Goal: Task Accomplishment & Management: Complete application form

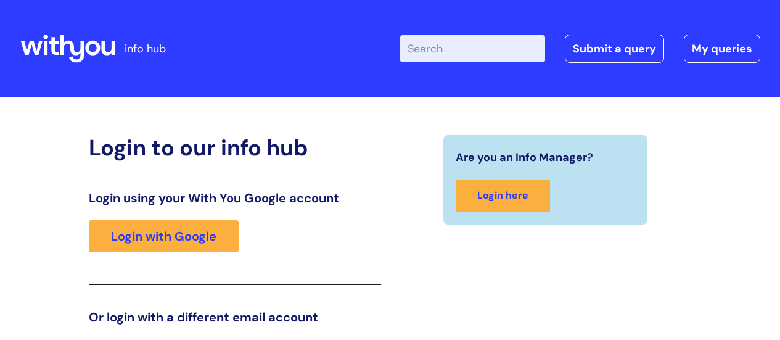
scroll to position [188, 0]
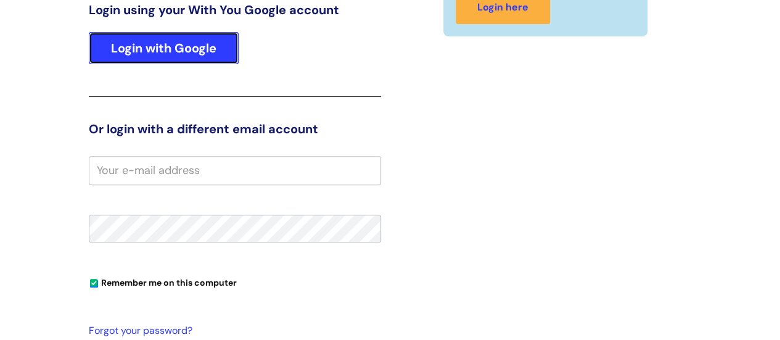
click at [182, 52] on link "Login with Google" at bounding box center [164, 48] width 150 height 32
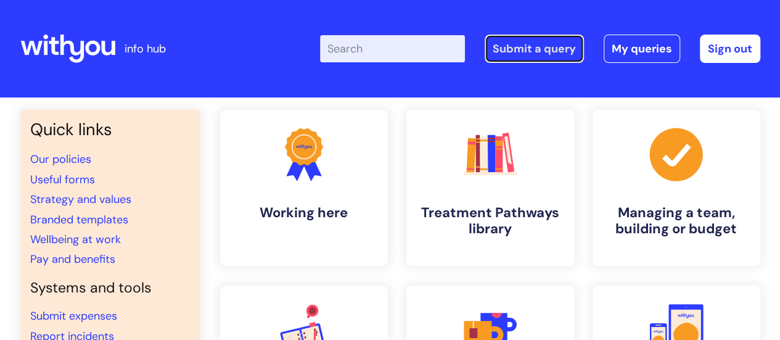
click at [535, 47] on link "Submit a query" at bounding box center [534, 49] width 99 height 28
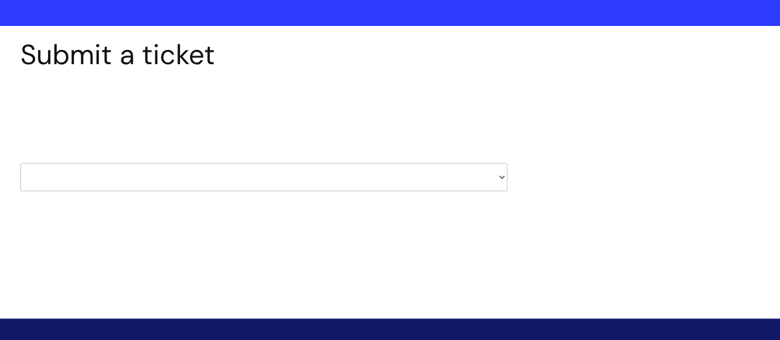
scroll to position [72, 0]
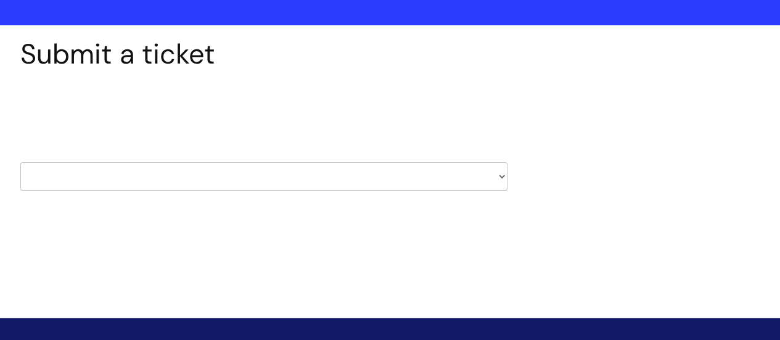
click at [502, 175] on select "HR / People IT and Support Clinical Drug Alerts Finance Accounts Data Support T…" at bounding box center [263, 176] width 487 height 28
select select "it_and_support"
click at [20, 162] on select "HR / People IT and Support Clinical Drug Alerts Finance Accounts Data Support T…" at bounding box center [263, 176] width 487 height 28
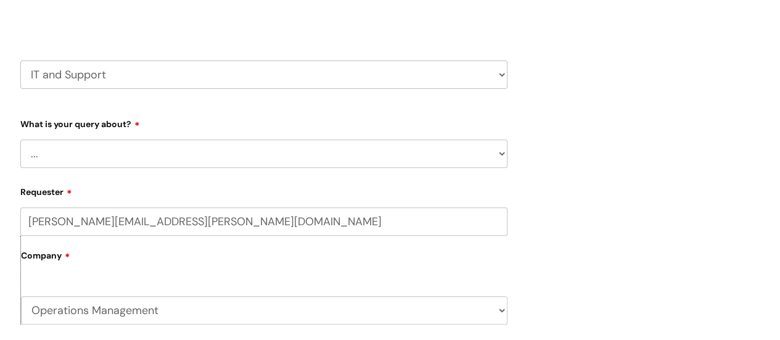
scroll to position [177, 0]
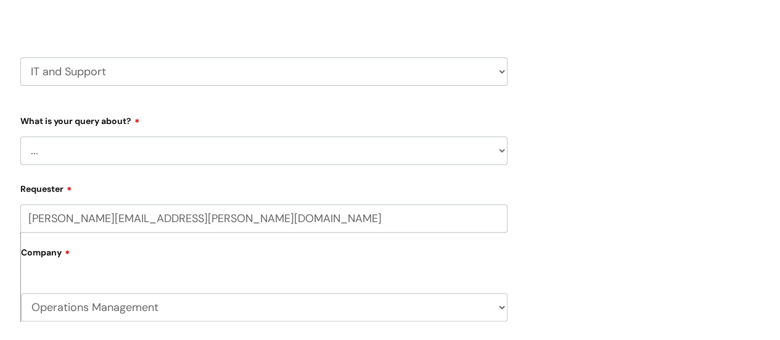
click at [502, 153] on select "... Mobile Phone Reset & MFA Accounts, Starters and Leavers IT Hardware issue I…" at bounding box center [263, 150] width 487 height 28
select select "System/software"
click at [20, 136] on select "... Mobile Phone Reset & MFA Accounts, Starters and Leavers IT Hardware issue I…" at bounding box center [263, 150] width 487 height 28
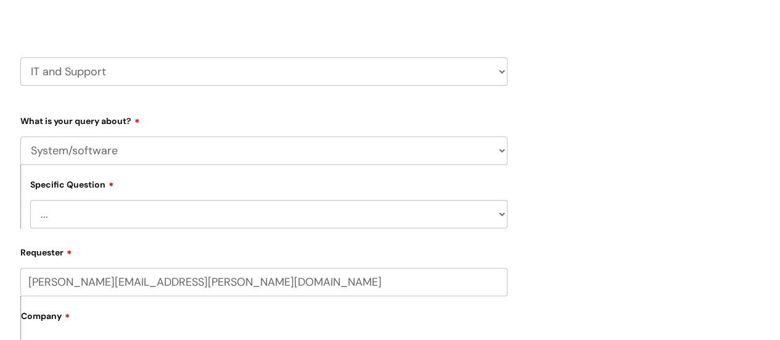
click at [499, 211] on select "... Halo PCMIS Iaptus NHS Email CJSM Email Mitel Another System Google (Workspa…" at bounding box center [268, 214] width 477 height 28
select select "Another System"
click at [30, 200] on select "... Halo PCMIS Iaptus NHS Email CJSM Email Mitel Another System Google (Workspa…" at bounding box center [268, 214] width 477 height 28
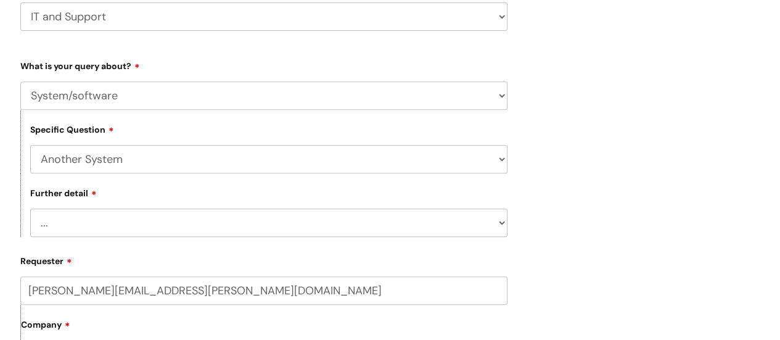
scroll to position [261, 0]
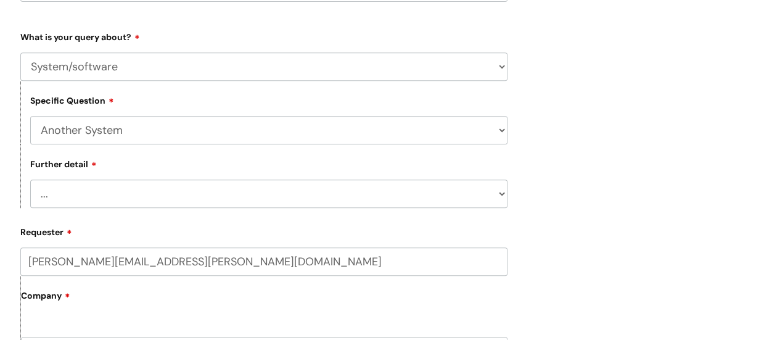
click at [498, 193] on select "... I’ve got a login issue Something else" at bounding box center [268, 193] width 477 height 28
select select "Something else"
click at [30, 180] on select "... I’ve got a login issue Something else" at bounding box center [268, 193] width 477 height 28
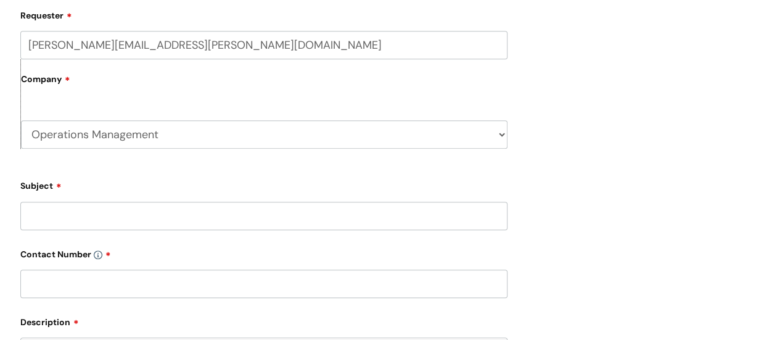
scroll to position [486, 0]
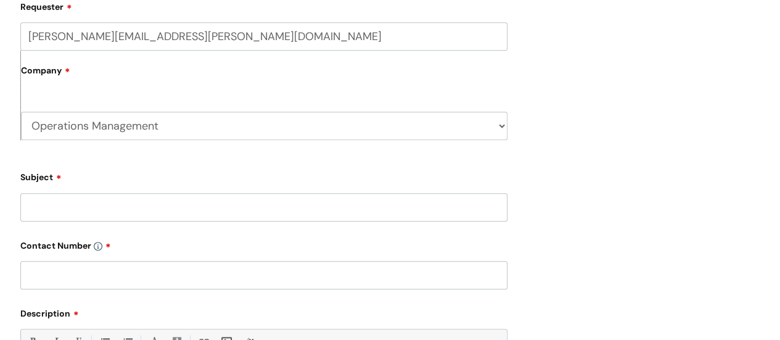
click at [178, 210] on input "Subject" at bounding box center [263, 207] width 487 height 28
type input "[DATE] Accounts and Licences"
click at [137, 281] on input "text" at bounding box center [263, 275] width 487 height 28
paste input "07814141071"
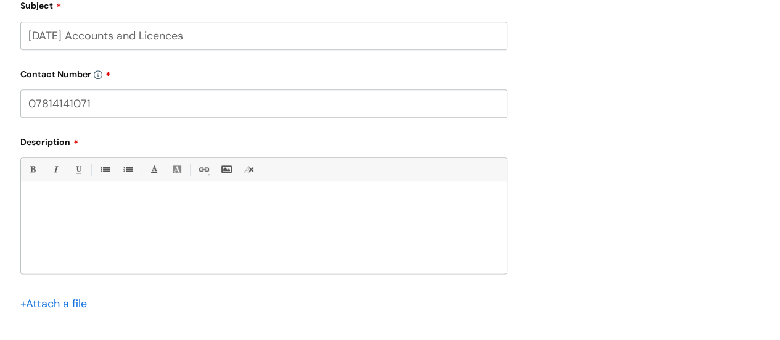
scroll to position [662, 0]
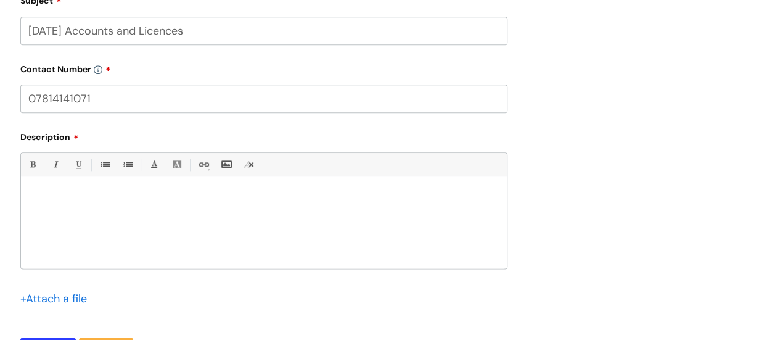
type input "07814141071"
click at [43, 195] on p at bounding box center [263, 197] width 467 height 11
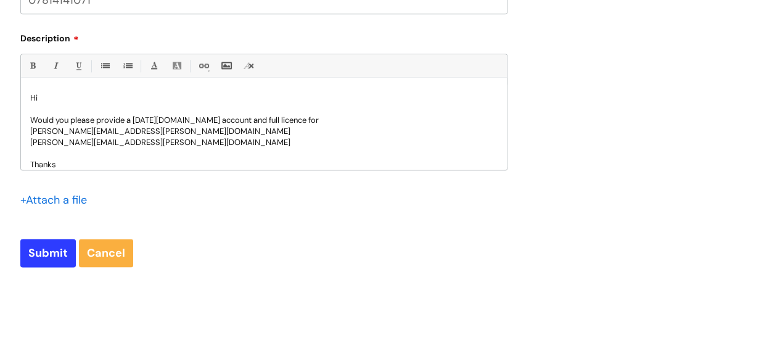
scroll to position [796, 0]
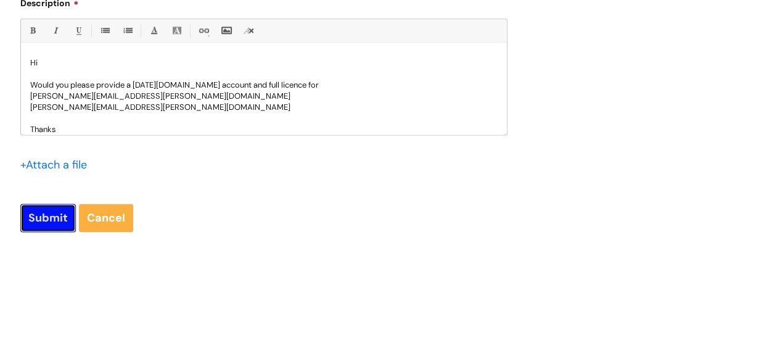
click at [41, 219] on input "Submit" at bounding box center [47, 217] width 55 height 28
type input "Please Wait..."
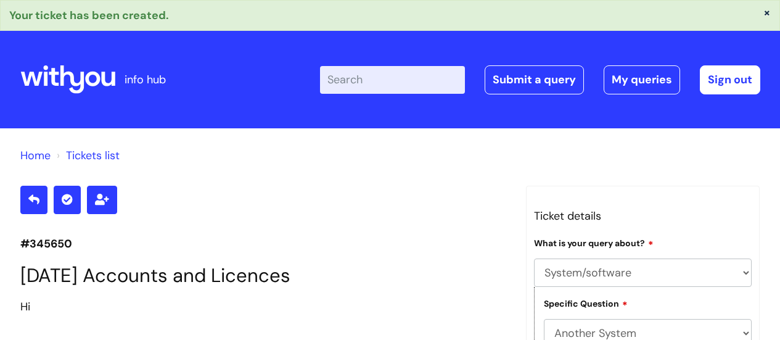
select select "System/software"
select select "Another System"
select select "Something else"
